Goal: Navigation & Orientation: Find specific page/section

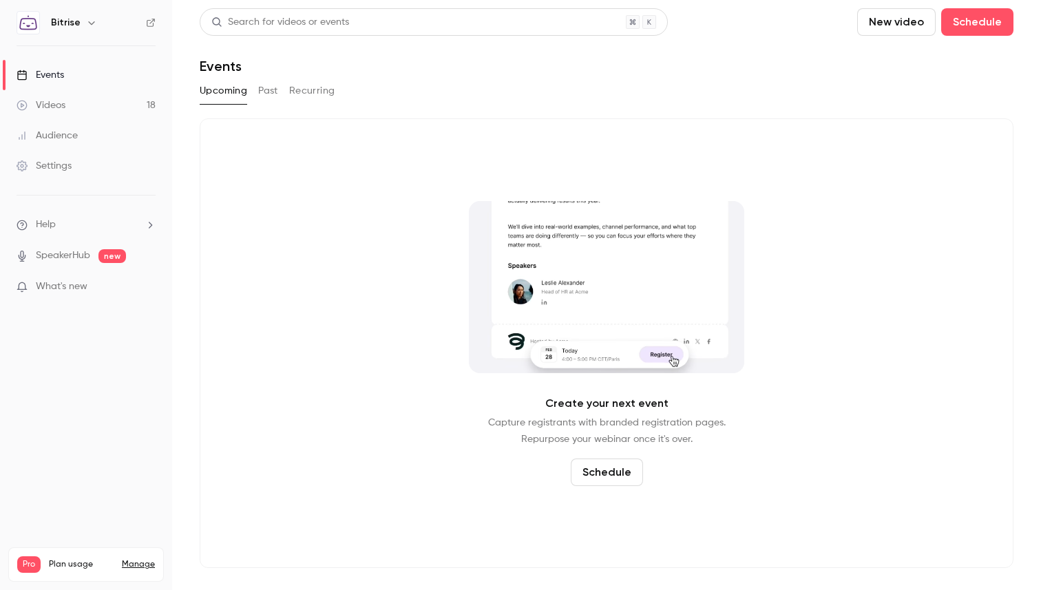
click at [78, 18] on div "Bitrise" at bounding box center [93, 22] width 84 height 17
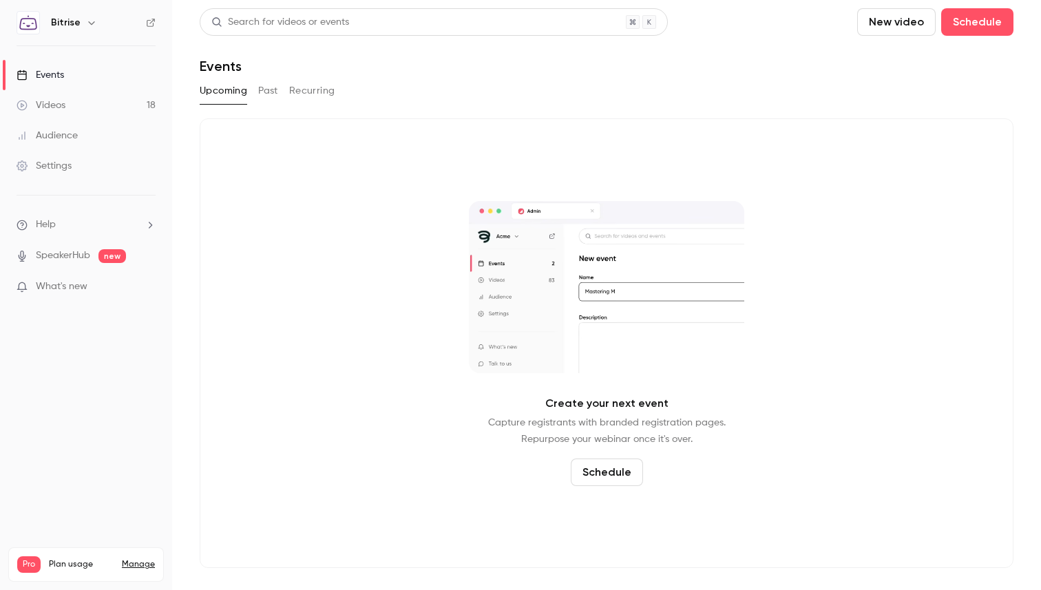
click at [83, 27] on button "button" at bounding box center [91, 22] width 17 height 17
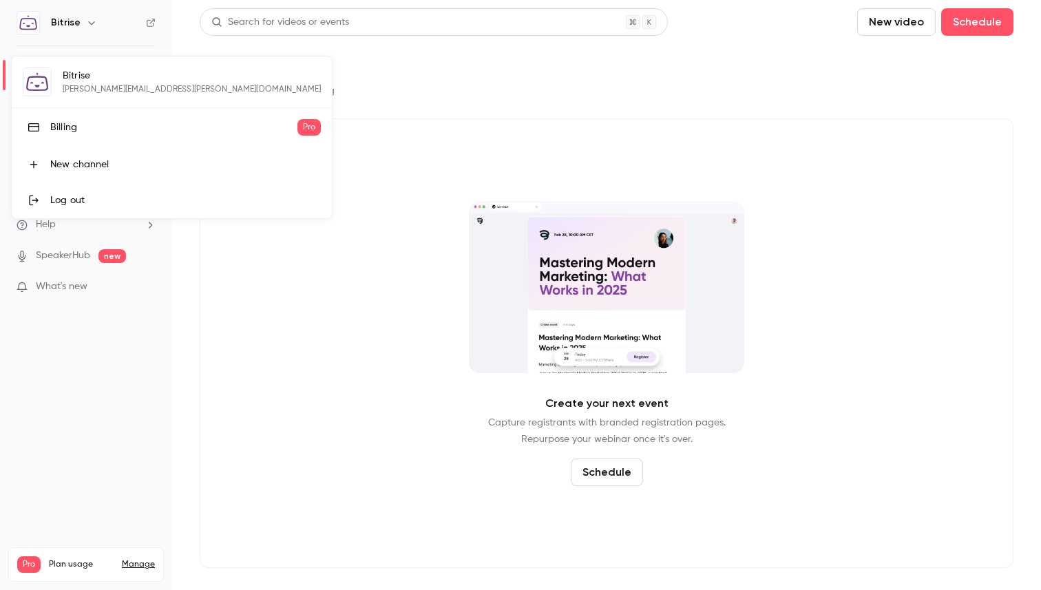
click at [69, 429] on div at bounding box center [520, 295] width 1041 height 590
